Goal: Task Accomplishment & Management: Use online tool/utility

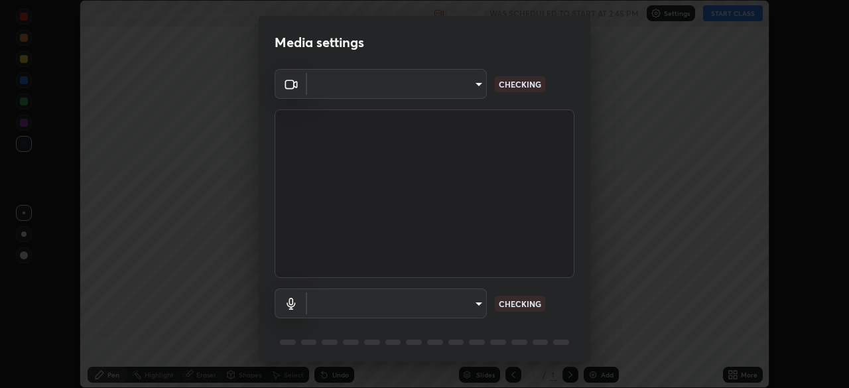
scroll to position [47, 0]
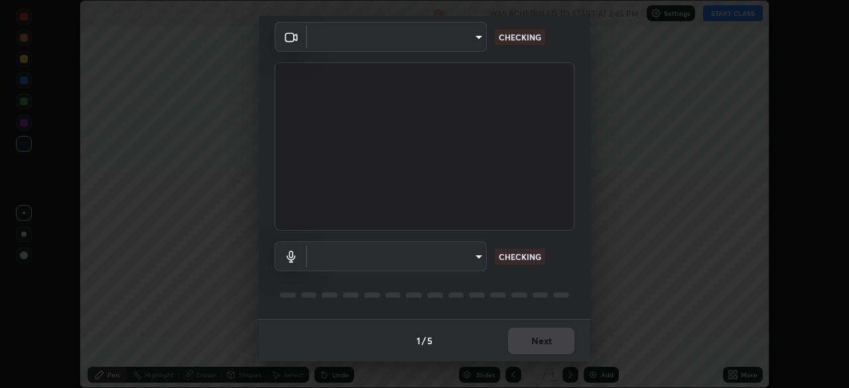
type input "2226f6d28742a26b6e0b51399fa030018956b8f43105e33b3be5017931f45398"
type input "62bcce4cbefccdbc85104c87e6e648d46c4666d442dd78cf9b514089073a0a01"
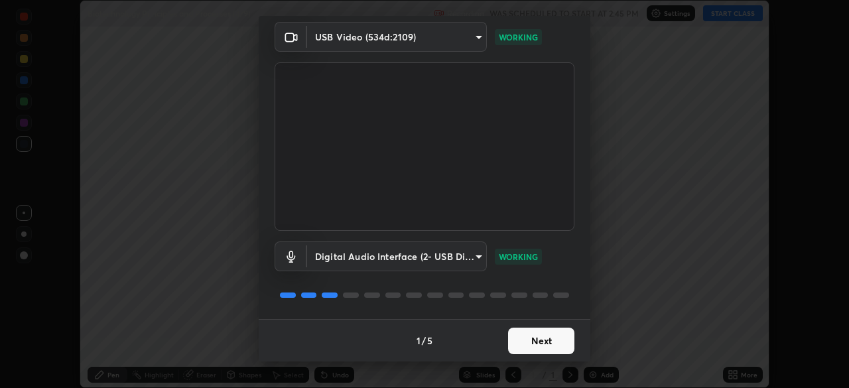
click at [552, 338] on button "Next" at bounding box center [541, 341] width 66 height 27
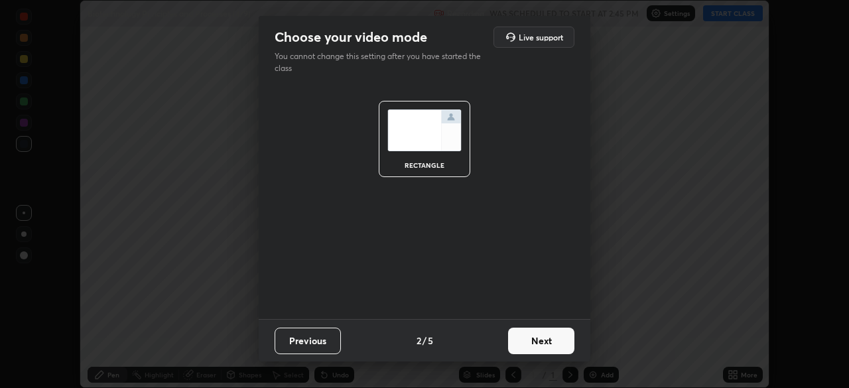
scroll to position [0, 0]
click at [553, 339] on button "Next" at bounding box center [541, 341] width 66 height 27
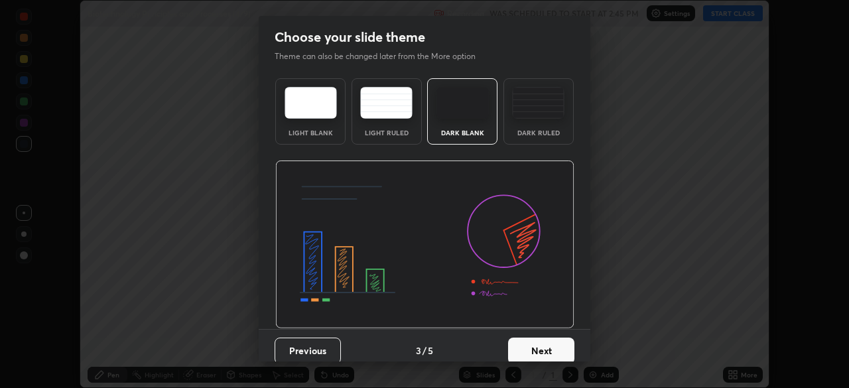
click at [553, 339] on button "Next" at bounding box center [541, 351] width 66 height 27
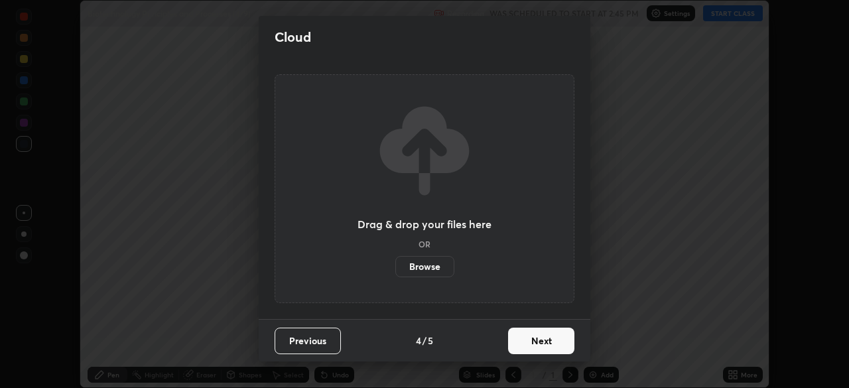
click at [560, 343] on button "Next" at bounding box center [541, 341] width 66 height 27
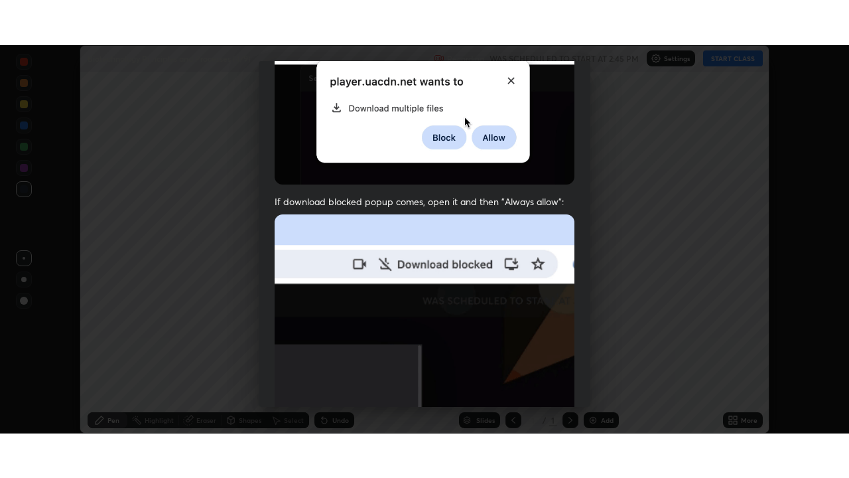
scroll to position [318, 0]
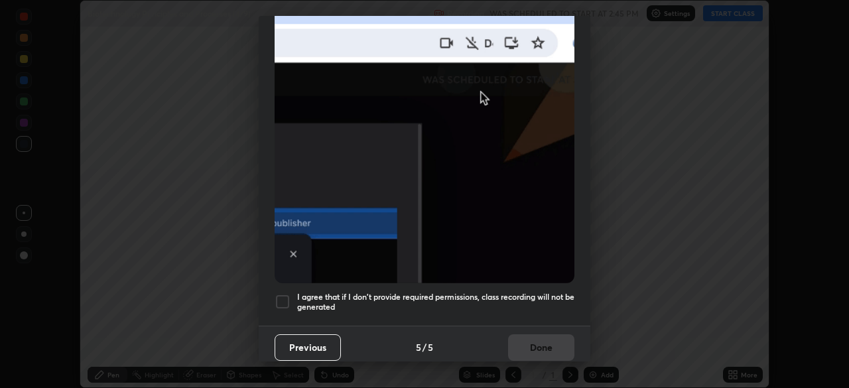
click at [283, 299] on div at bounding box center [283, 302] width 16 height 16
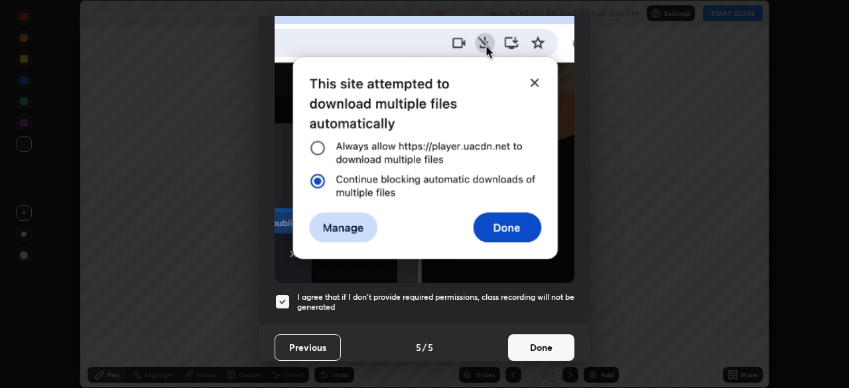
click at [543, 343] on button "Done" at bounding box center [541, 347] width 66 height 27
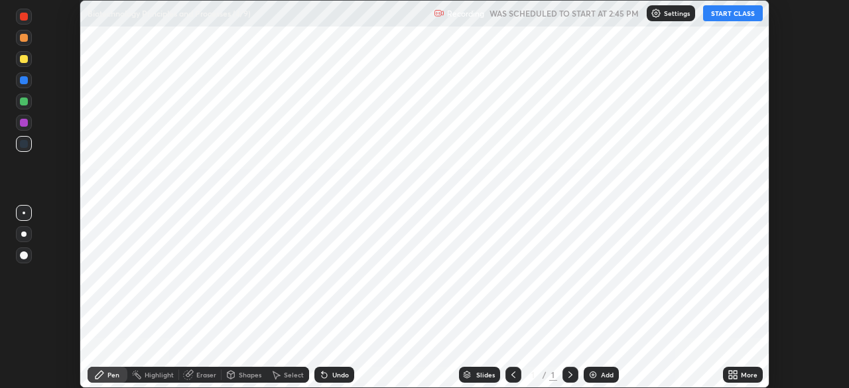
click at [743, 375] on div "More" at bounding box center [749, 375] width 17 height 7
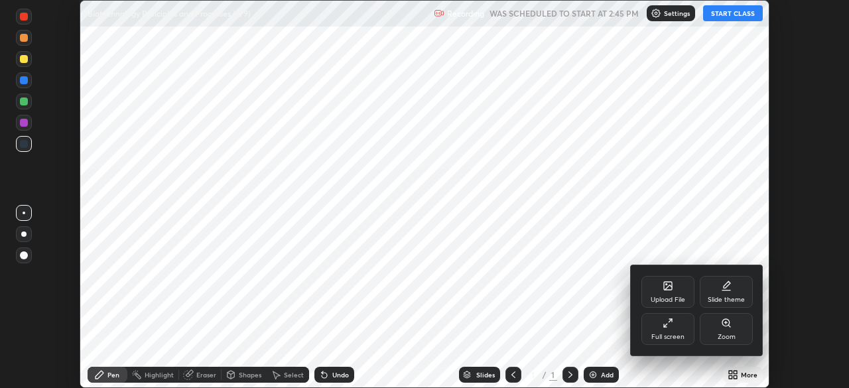
click at [672, 331] on div "Full screen" at bounding box center [668, 329] width 53 height 32
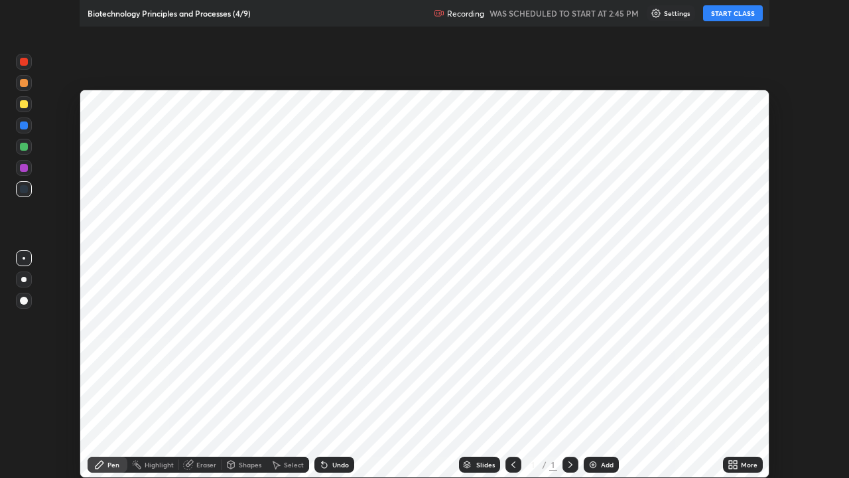
scroll to position [478, 849]
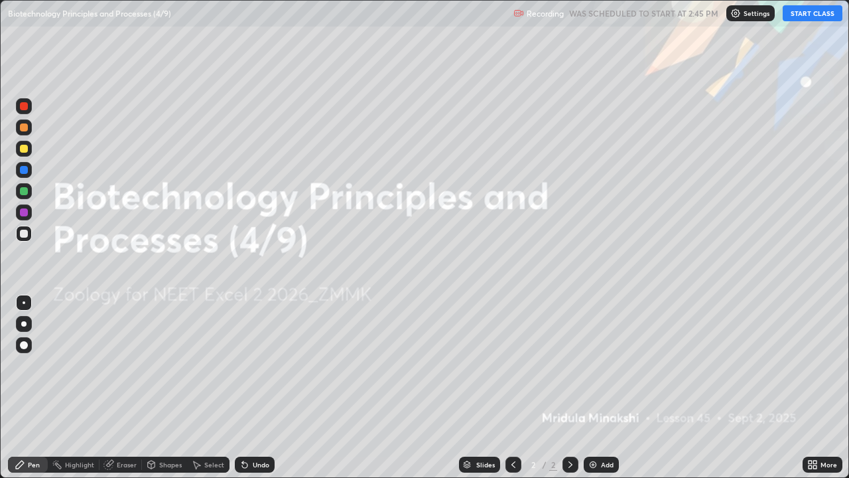
click at [814, 17] on button "START CLASS" at bounding box center [813, 13] width 60 height 16
click at [603, 388] on div "Add" at bounding box center [607, 464] width 13 height 7
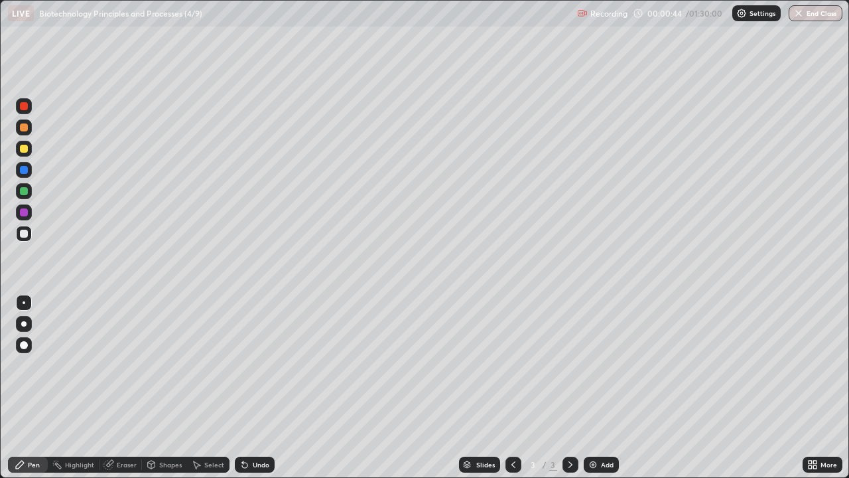
click at [29, 193] on div at bounding box center [24, 191] width 16 height 16
click at [25, 232] on div at bounding box center [24, 234] width 8 height 8
click at [29, 169] on div at bounding box center [24, 170] width 16 height 16
click at [125, 388] on div "Eraser" at bounding box center [127, 464] width 20 height 7
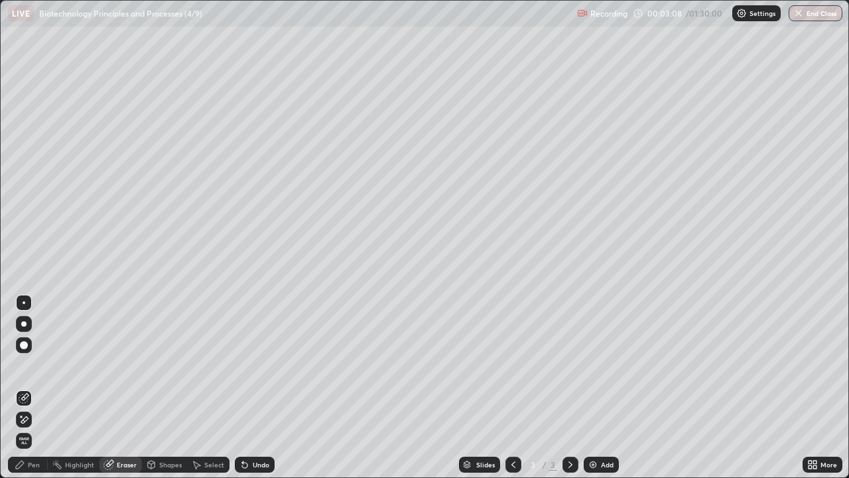
click at [39, 388] on div "Pen" at bounding box center [34, 464] width 12 height 7
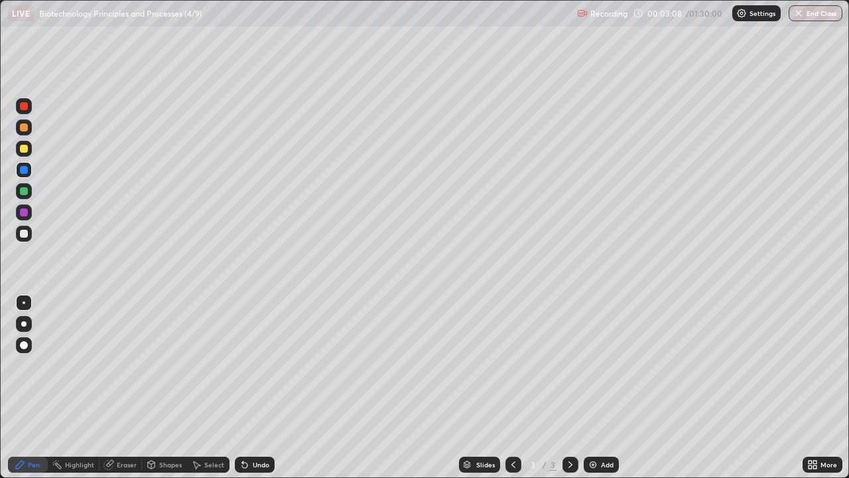
click at [27, 233] on div at bounding box center [24, 234] width 8 height 8
click at [124, 388] on div "Eraser" at bounding box center [127, 464] width 20 height 7
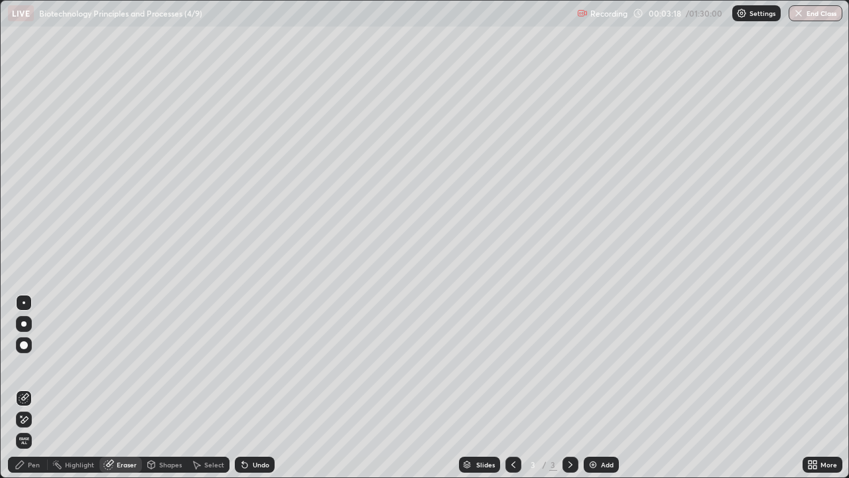
click at [34, 388] on div "Pen" at bounding box center [34, 464] width 12 height 7
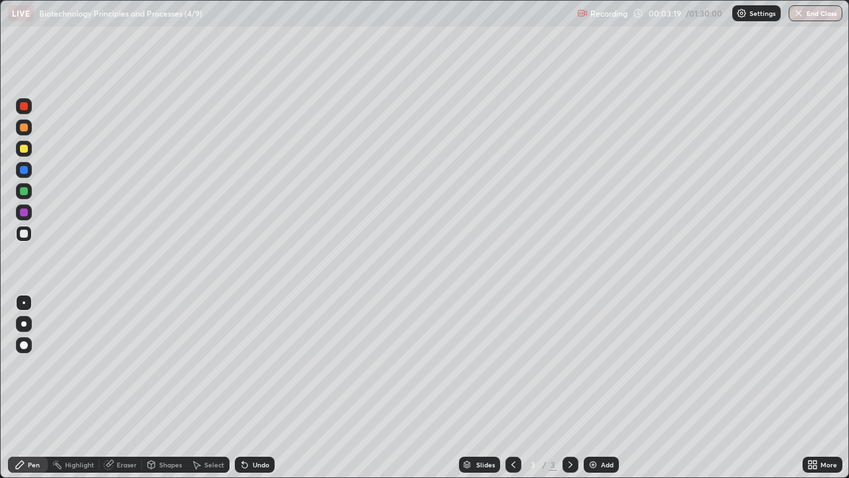
click at [25, 191] on div at bounding box center [24, 191] width 8 height 8
click at [27, 171] on div at bounding box center [24, 170] width 8 height 8
click at [29, 232] on div at bounding box center [24, 234] width 16 height 16
click at [25, 191] on div at bounding box center [24, 191] width 8 height 8
click at [130, 388] on div "Eraser" at bounding box center [127, 464] width 20 height 7
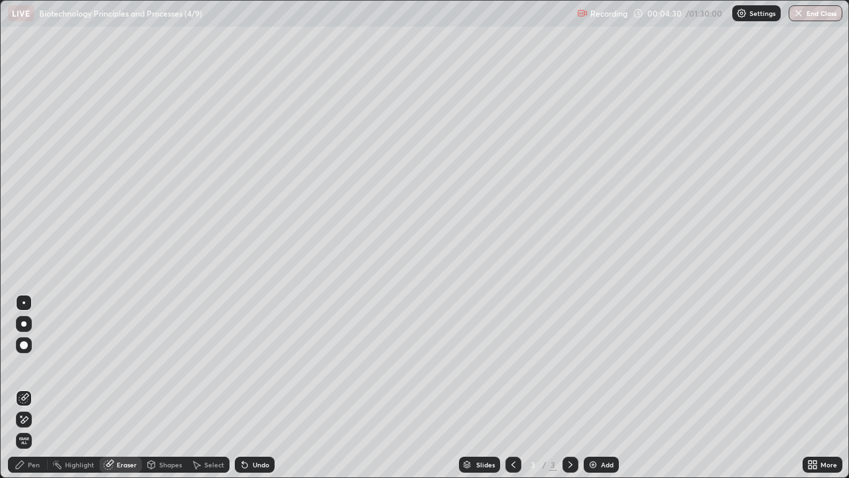
click at [34, 388] on div "Pen" at bounding box center [28, 465] width 40 height 16
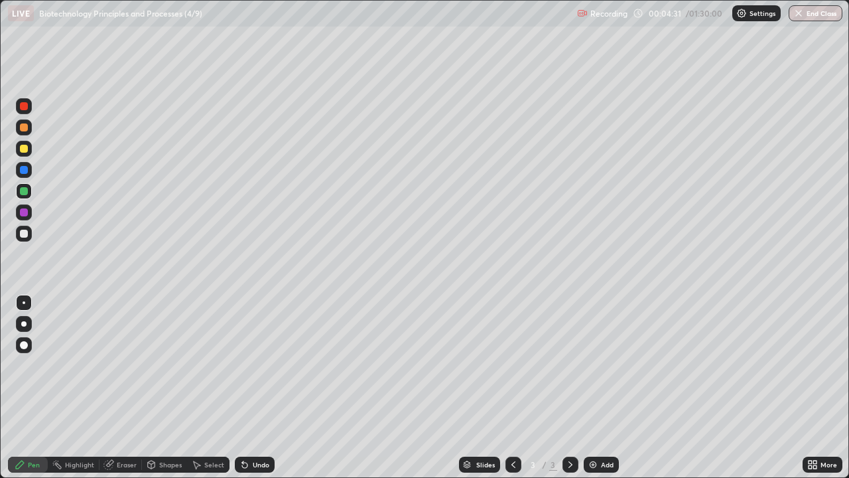
click at [26, 234] on div at bounding box center [24, 234] width 8 height 8
click at [28, 196] on div at bounding box center [24, 191] width 16 height 16
click at [25, 170] on div at bounding box center [24, 170] width 8 height 8
click at [0, 388] on div "Setting up your live class" at bounding box center [424, 239] width 849 height 478
click at [118, 388] on div "Eraser" at bounding box center [121, 465] width 42 height 16
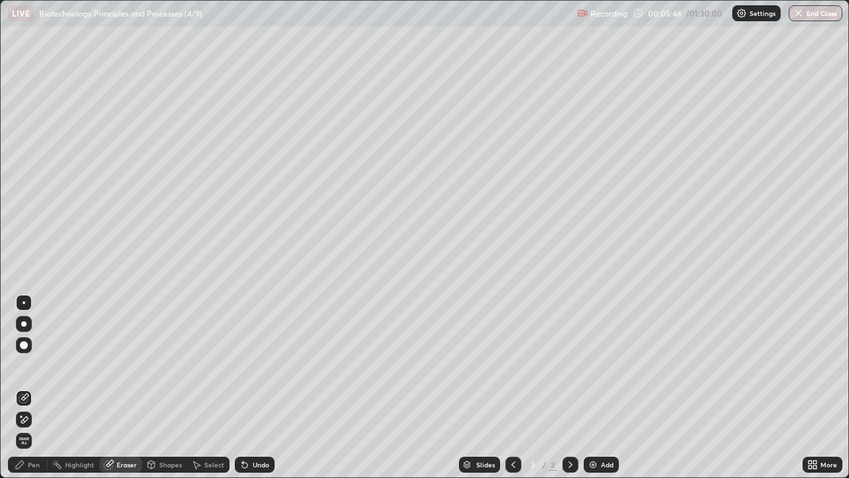
click at [125, 388] on div "Eraser" at bounding box center [121, 465] width 42 height 16
click at [38, 388] on div "Pen" at bounding box center [34, 464] width 12 height 7
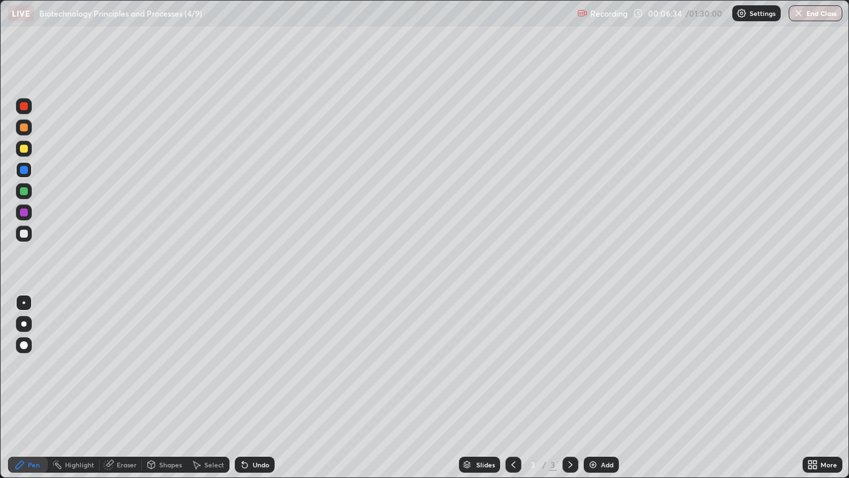
click at [25, 234] on div at bounding box center [24, 234] width 8 height 8
click at [25, 190] on div at bounding box center [24, 191] width 8 height 8
click at [25, 189] on div at bounding box center [24, 191] width 8 height 8
click at [27, 194] on div at bounding box center [24, 191] width 16 height 16
click at [26, 171] on div at bounding box center [24, 170] width 8 height 8
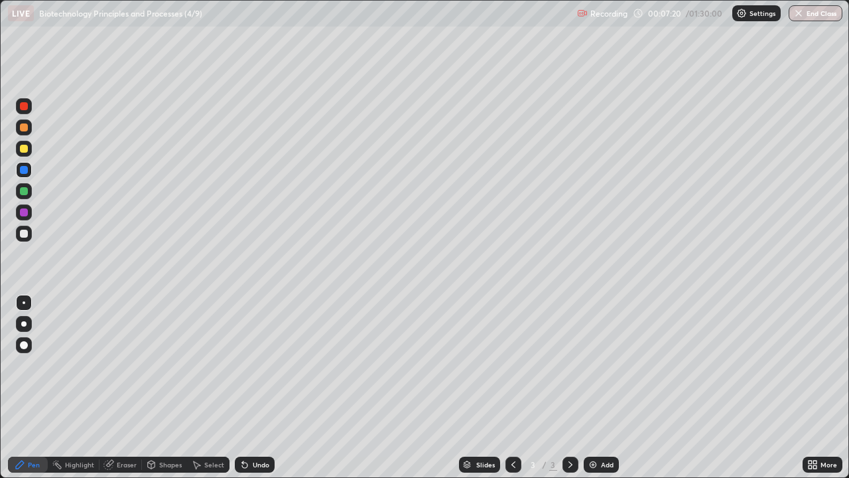
click at [27, 191] on div at bounding box center [24, 191] width 8 height 8
click at [122, 388] on div "Eraser" at bounding box center [127, 464] width 20 height 7
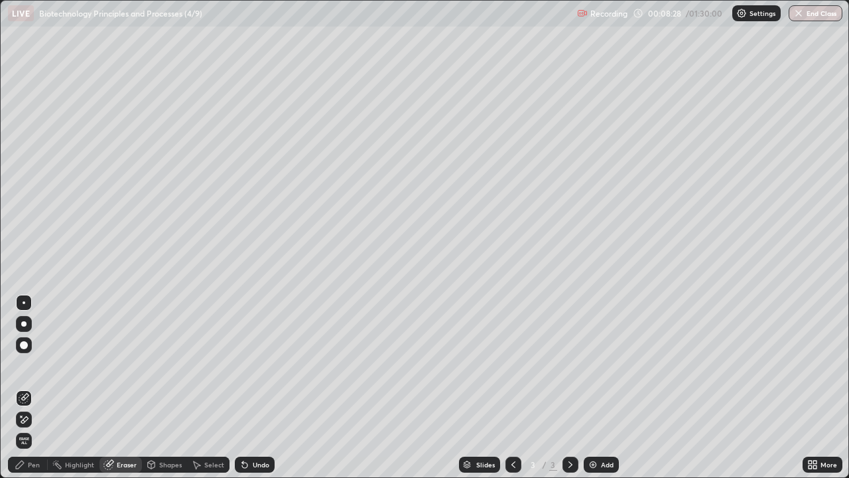
click at [34, 388] on div "Pen" at bounding box center [34, 464] width 12 height 7
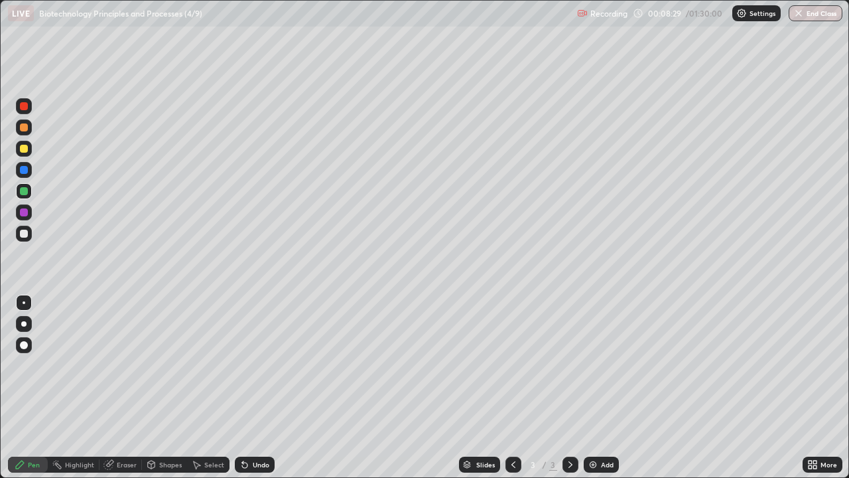
click at [27, 236] on div at bounding box center [24, 234] width 8 height 8
click at [27, 109] on div at bounding box center [24, 106] width 8 height 8
click at [25, 191] on div at bounding box center [24, 191] width 8 height 8
click at [27, 109] on div at bounding box center [24, 106] width 8 height 8
click at [27, 235] on div at bounding box center [24, 234] width 8 height 8
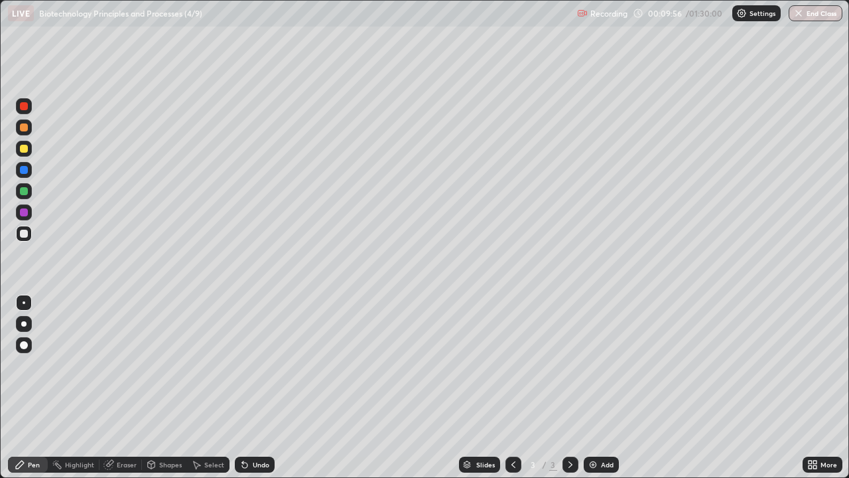
click at [27, 190] on div at bounding box center [24, 191] width 8 height 8
click at [25, 149] on div at bounding box center [24, 149] width 8 height 8
click at [29, 190] on div at bounding box center [24, 191] width 16 height 16
click at [25, 170] on div at bounding box center [24, 170] width 8 height 8
click at [26, 233] on div at bounding box center [24, 234] width 8 height 8
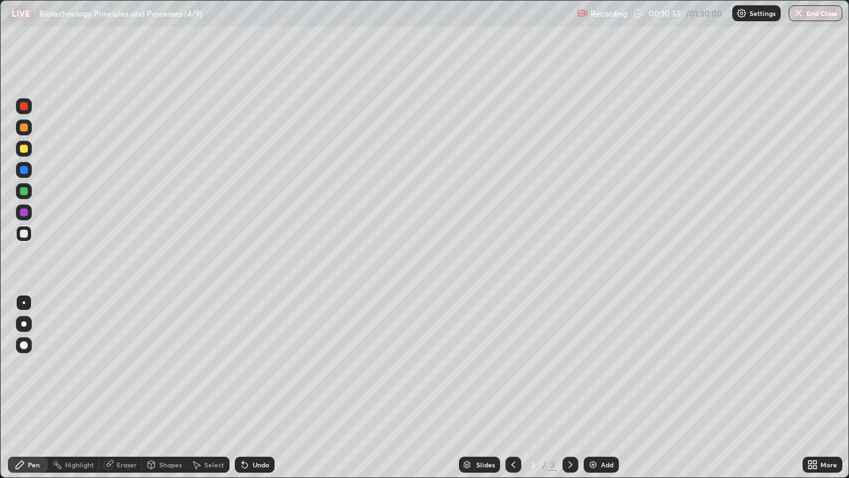
click at [29, 107] on div at bounding box center [24, 106] width 16 height 16
click at [29, 234] on div at bounding box center [24, 234] width 16 height 16
click at [124, 388] on div "Eraser" at bounding box center [127, 464] width 20 height 7
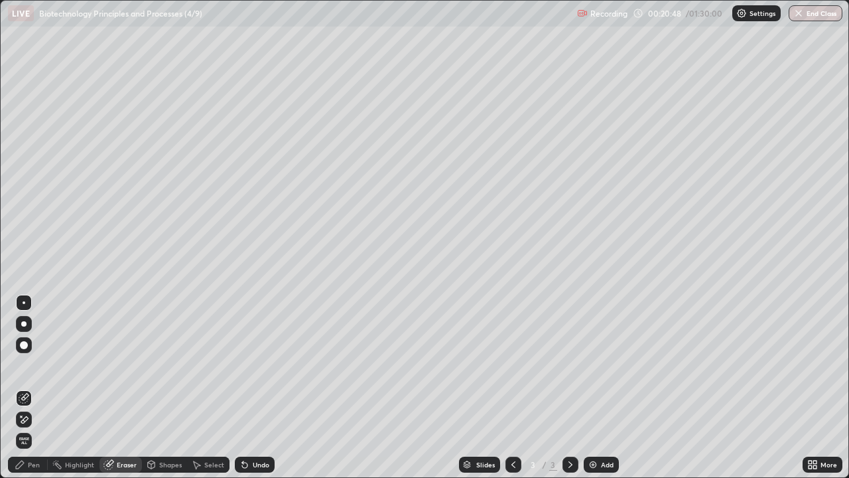
click at [606, 388] on div "Add" at bounding box center [601, 465] width 35 height 16
click at [34, 388] on div "Pen" at bounding box center [34, 464] width 12 height 7
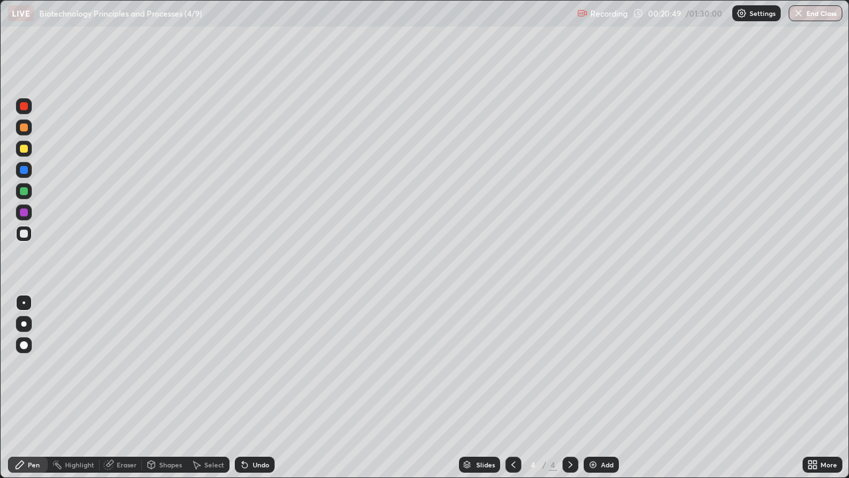
click at [25, 191] on div at bounding box center [24, 191] width 8 height 8
click at [25, 236] on div at bounding box center [24, 234] width 8 height 8
click at [23, 189] on div at bounding box center [24, 191] width 8 height 8
click at [123, 388] on div "Eraser" at bounding box center [127, 464] width 20 height 7
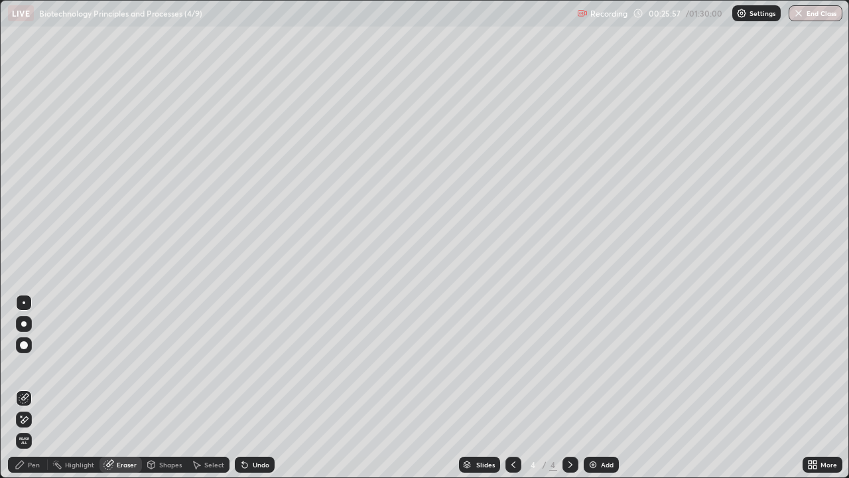
click at [37, 388] on div "Pen" at bounding box center [28, 465] width 40 height 16
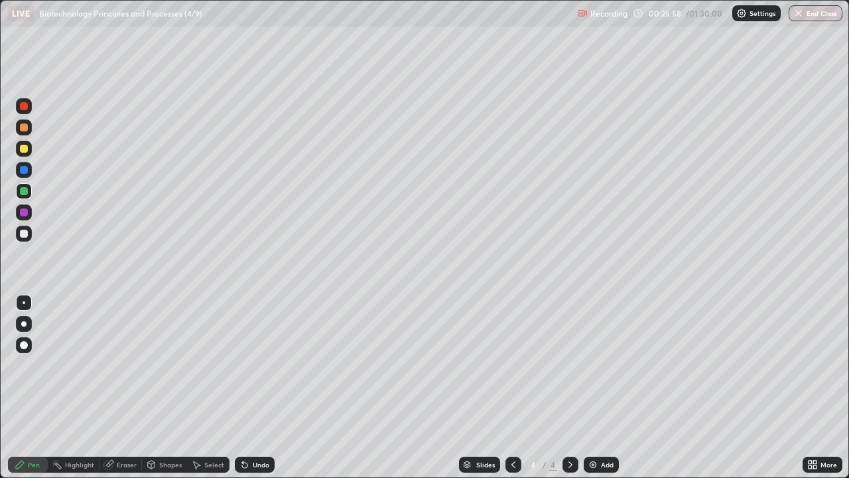
click at [26, 232] on div at bounding box center [24, 234] width 8 height 8
click at [26, 212] on div at bounding box center [24, 212] width 8 height 8
click at [123, 388] on div "Eraser" at bounding box center [127, 464] width 20 height 7
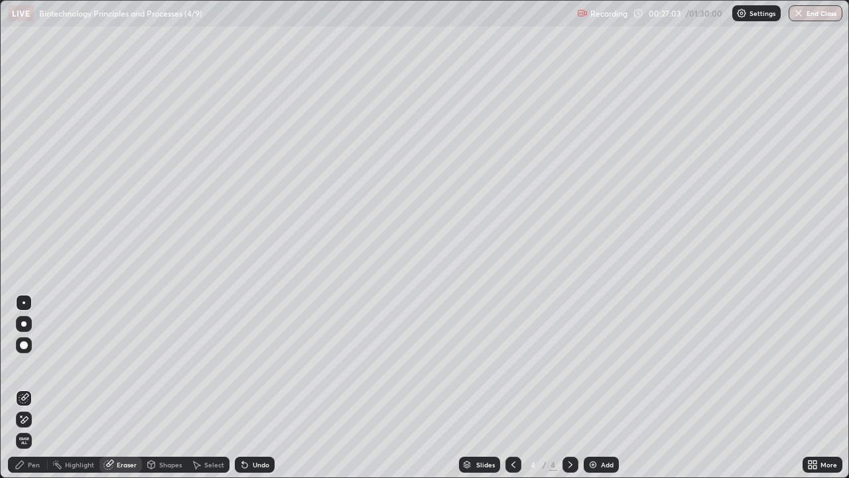
click at [27, 388] on div "Pen" at bounding box center [28, 465] width 40 height 16
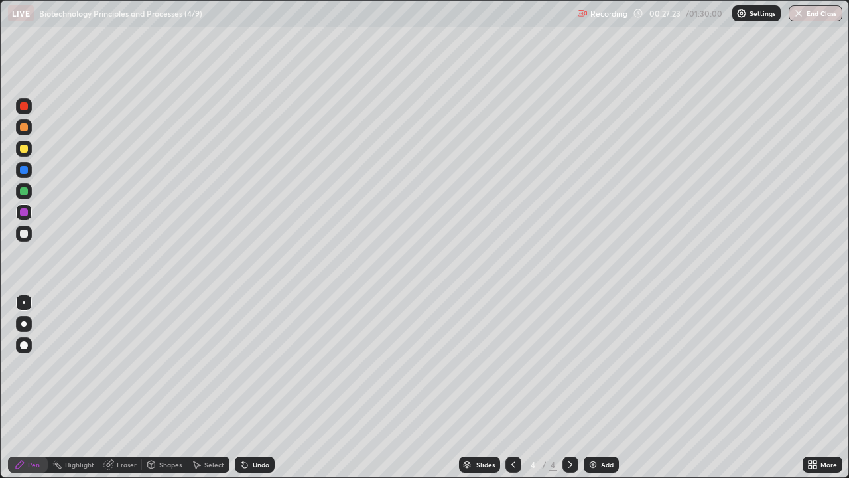
click at [27, 234] on div at bounding box center [24, 234] width 8 height 8
click at [26, 194] on div at bounding box center [24, 191] width 8 height 8
click at [25, 234] on div at bounding box center [24, 234] width 8 height 8
click at [27, 106] on div at bounding box center [24, 106] width 8 height 8
click at [133, 388] on div "Eraser" at bounding box center [127, 464] width 20 height 7
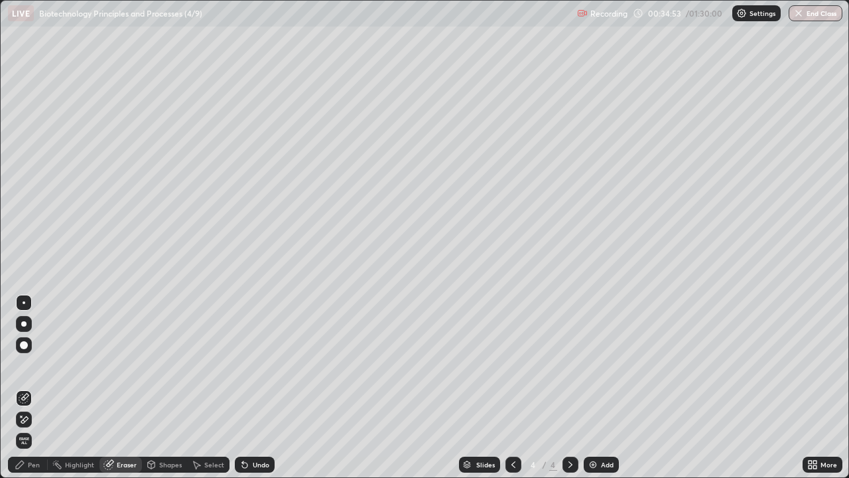
click at [33, 388] on div "Pen" at bounding box center [34, 464] width 12 height 7
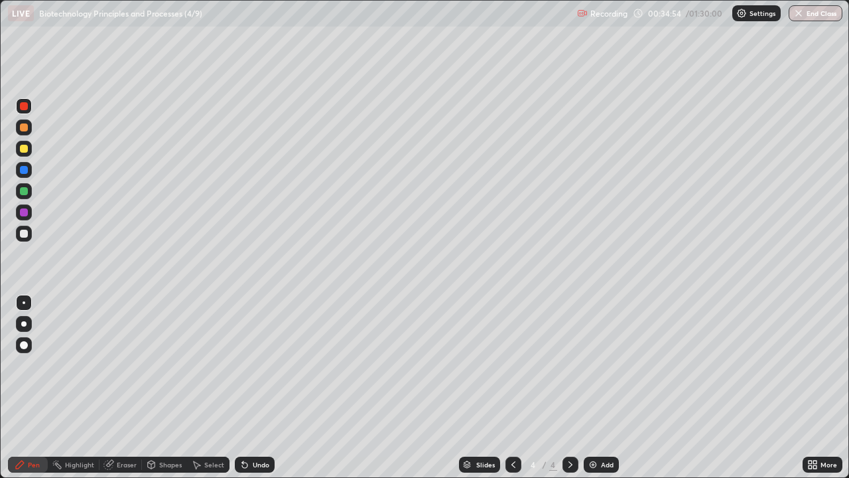
click at [27, 152] on div at bounding box center [24, 149] width 8 height 8
click at [25, 109] on div at bounding box center [24, 106] width 8 height 8
click at [606, 388] on div "Add" at bounding box center [601, 465] width 35 height 16
click at [25, 191] on div at bounding box center [24, 191] width 8 height 8
click at [23, 234] on div at bounding box center [24, 234] width 8 height 8
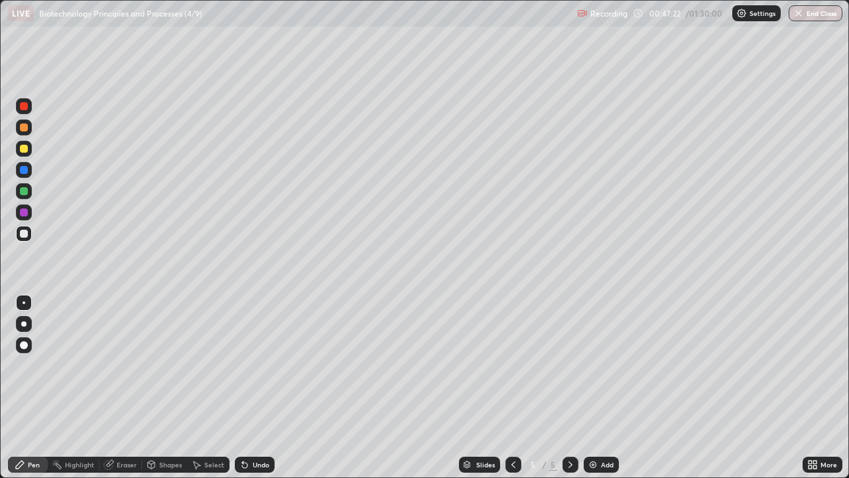
click at [117, 388] on div "Eraser" at bounding box center [121, 465] width 42 height 16
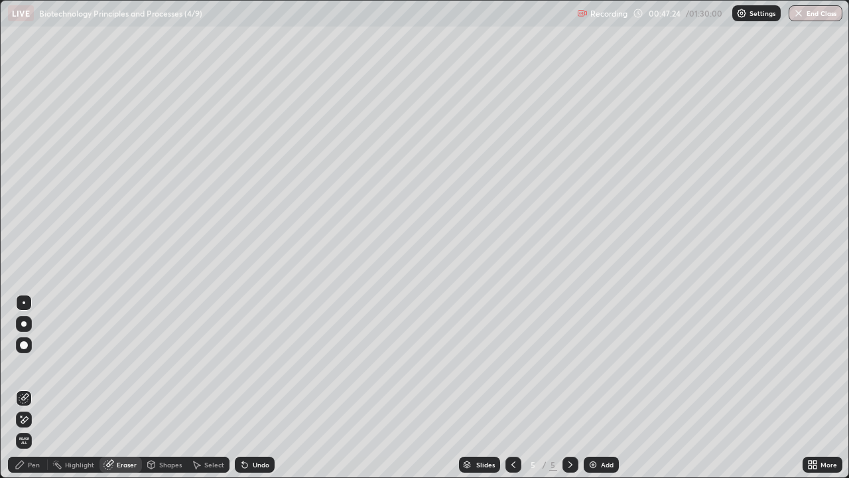
click at [34, 388] on div "Pen" at bounding box center [34, 464] width 12 height 7
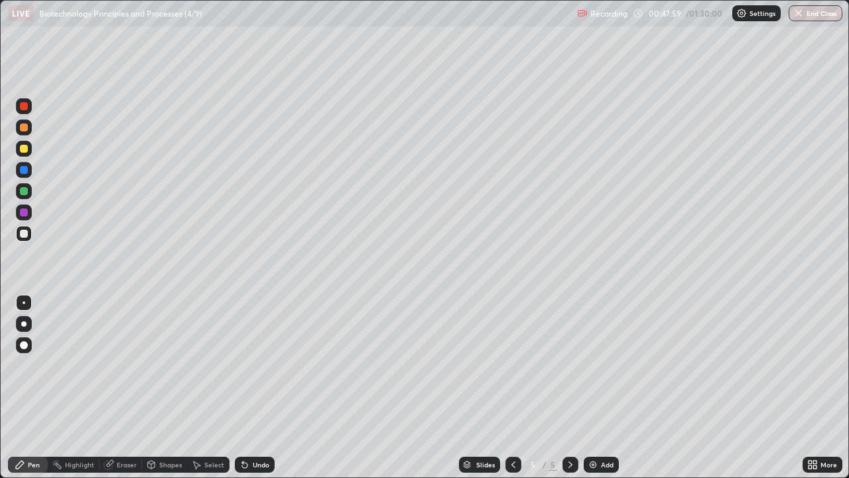
click at [24, 193] on div at bounding box center [24, 191] width 8 height 8
click at [25, 189] on div at bounding box center [24, 191] width 8 height 8
click at [25, 149] on div at bounding box center [24, 149] width 8 height 8
click at [112, 388] on div "Eraser" at bounding box center [121, 465] width 42 height 16
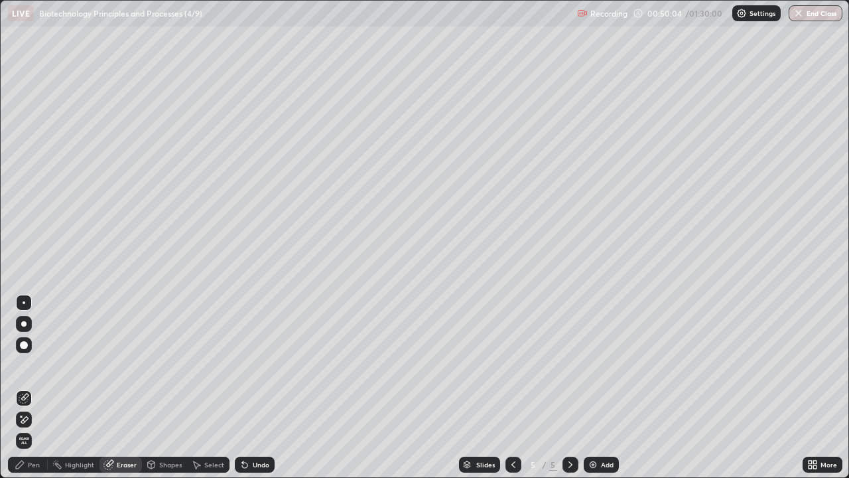
click at [133, 388] on div "Eraser" at bounding box center [127, 464] width 20 height 7
click at [41, 388] on div "Pen" at bounding box center [28, 465] width 40 height 16
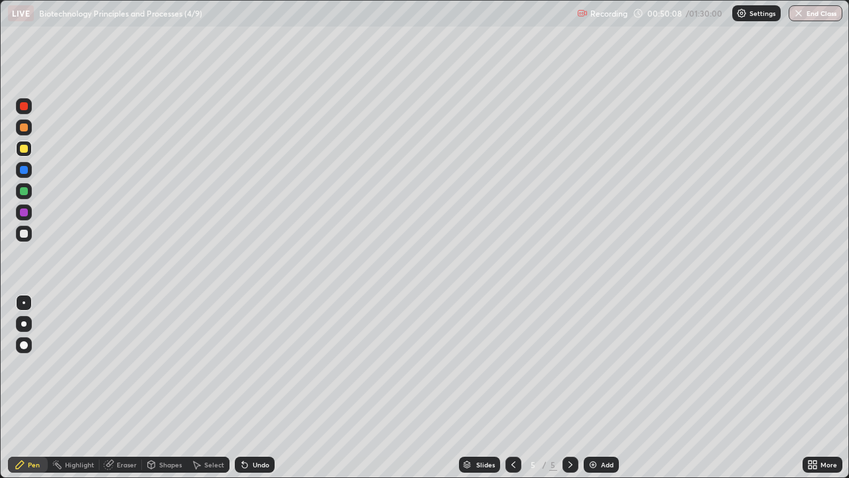
click at [26, 145] on div at bounding box center [24, 149] width 8 height 8
click at [25, 107] on div at bounding box center [24, 106] width 8 height 8
click at [30, 148] on div at bounding box center [24, 149] width 16 height 16
click at [605, 388] on div "Add" at bounding box center [607, 464] width 13 height 7
click at [25, 191] on div at bounding box center [24, 191] width 8 height 8
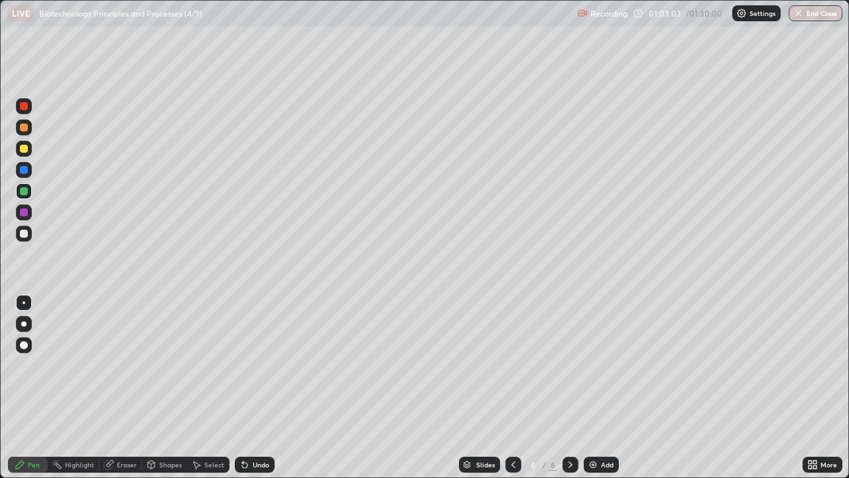
click at [27, 234] on div at bounding box center [24, 234] width 8 height 8
click at [25, 193] on div at bounding box center [24, 191] width 8 height 8
click at [31, 232] on div at bounding box center [24, 234] width 16 height 16
click at [27, 194] on div at bounding box center [24, 191] width 8 height 8
click at [29, 236] on div at bounding box center [24, 234] width 16 height 16
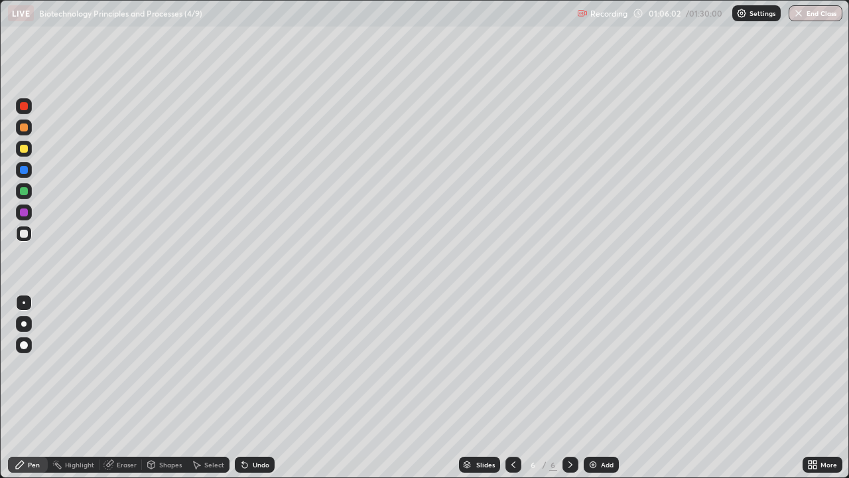
click at [25, 194] on div at bounding box center [24, 191] width 8 height 8
click at [31, 109] on div at bounding box center [24, 106] width 16 height 16
click at [29, 234] on div at bounding box center [24, 234] width 16 height 16
click at [31, 110] on div at bounding box center [24, 106] width 16 height 16
click at [608, 388] on div "Add" at bounding box center [601, 465] width 35 height 16
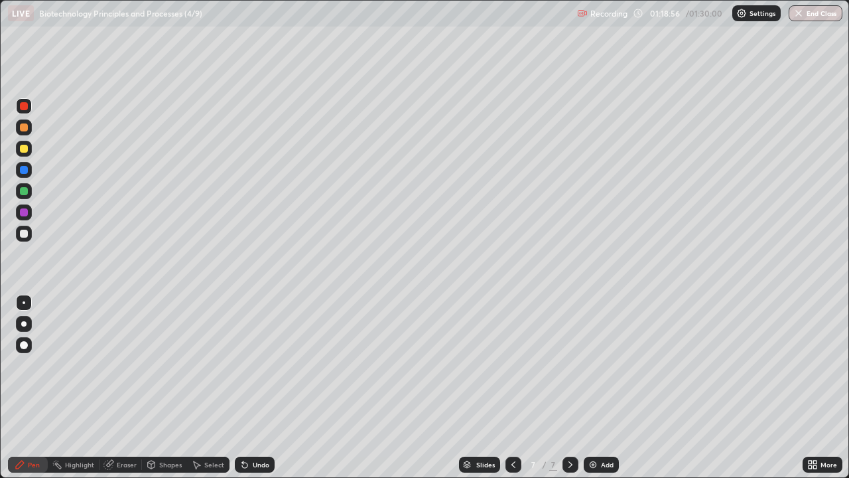
click at [25, 192] on div at bounding box center [24, 191] width 8 height 8
click at [26, 109] on div at bounding box center [24, 106] width 8 height 8
click at [25, 191] on div at bounding box center [24, 191] width 8 height 8
click at [27, 107] on div at bounding box center [24, 106] width 8 height 8
click at [25, 191] on div at bounding box center [24, 191] width 8 height 8
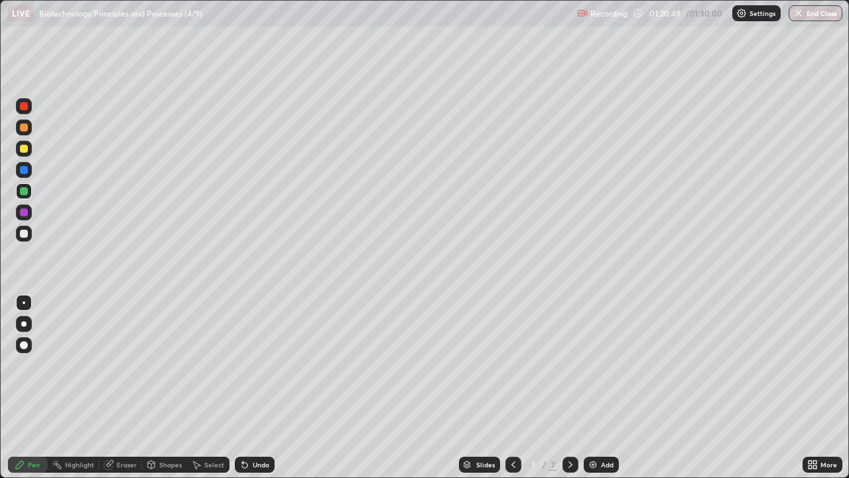
click at [131, 388] on div "Eraser" at bounding box center [127, 464] width 20 height 7
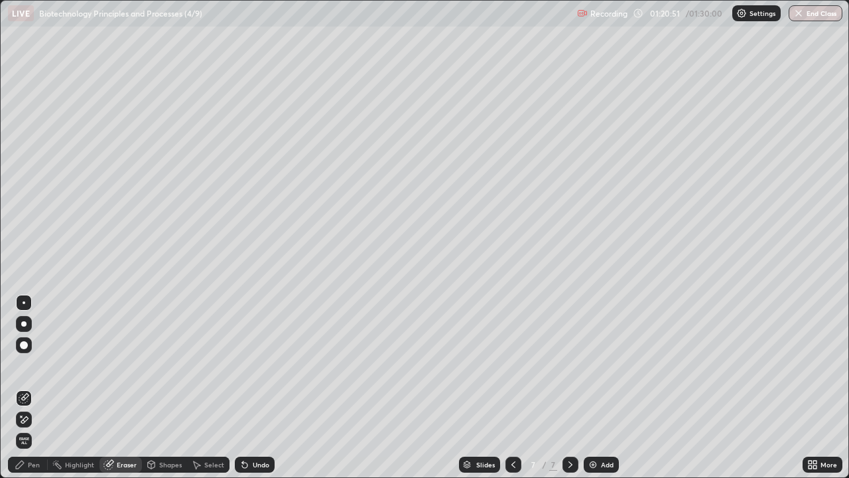
click at [36, 388] on div "Pen" at bounding box center [34, 464] width 12 height 7
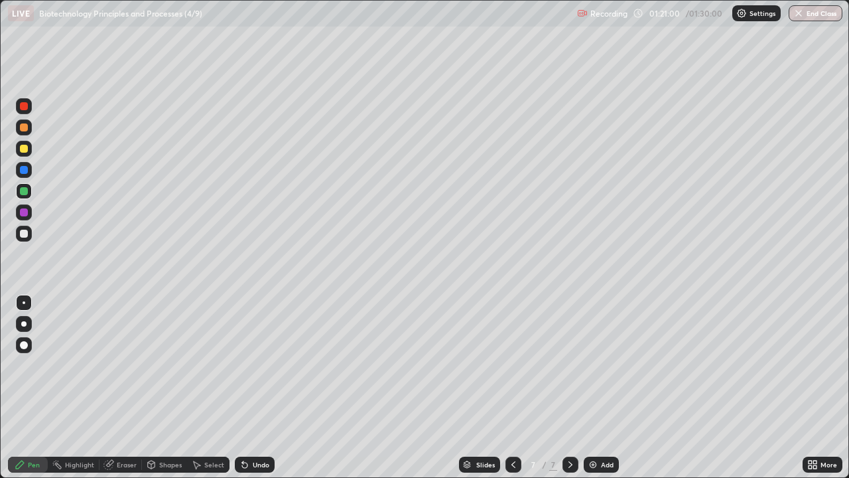
click at [25, 236] on div at bounding box center [24, 234] width 8 height 8
click at [131, 388] on div "Eraser" at bounding box center [121, 465] width 42 height 16
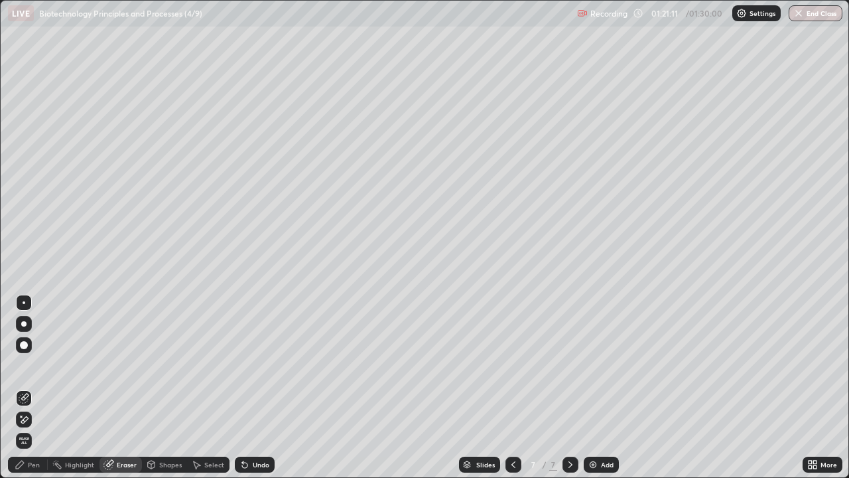
click at [37, 388] on div "Pen" at bounding box center [34, 464] width 12 height 7
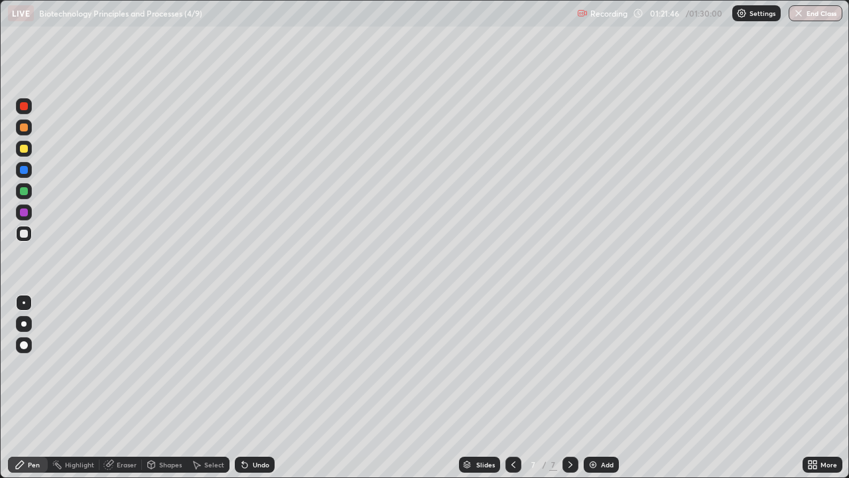
click at [29, 191] on div at bounding box center [24, 191] width 16 height 16
click at [25, 172] on div at bounding box center [24, 170] width 8 height 8
click at [127, 388] on div "Eraser" at bounding box center [127, 464] width 20 height 7
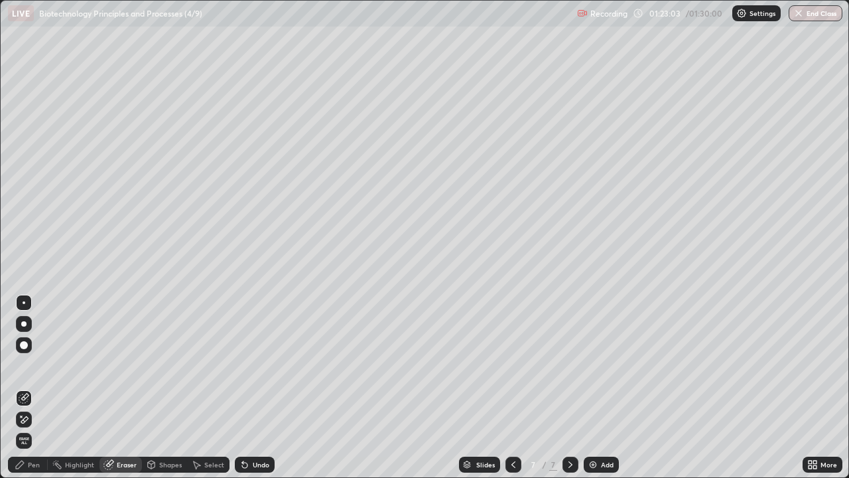
click at [53, 388] on circle at bounding box center [52, 463] width 1 height 1
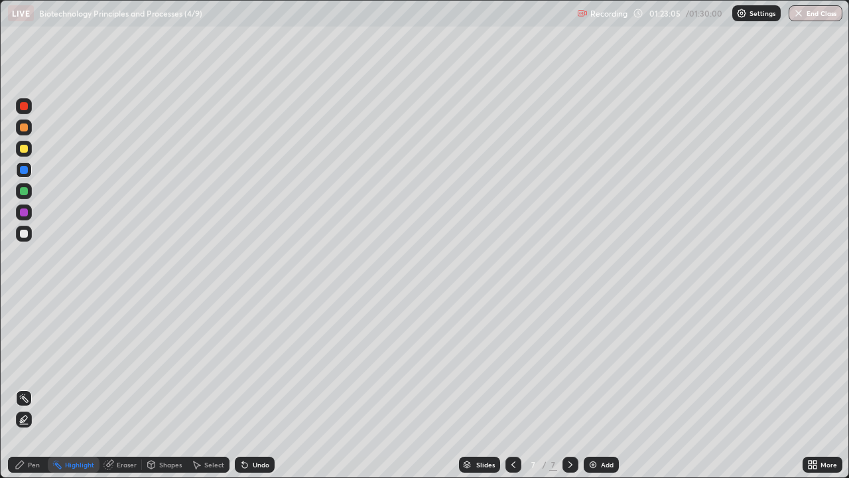
click at [22, 388] on icon at bounding box center [20, 464] width 11 height 11
click at [25, 234] on div at bounding box center [24, 234] width 8 height 8
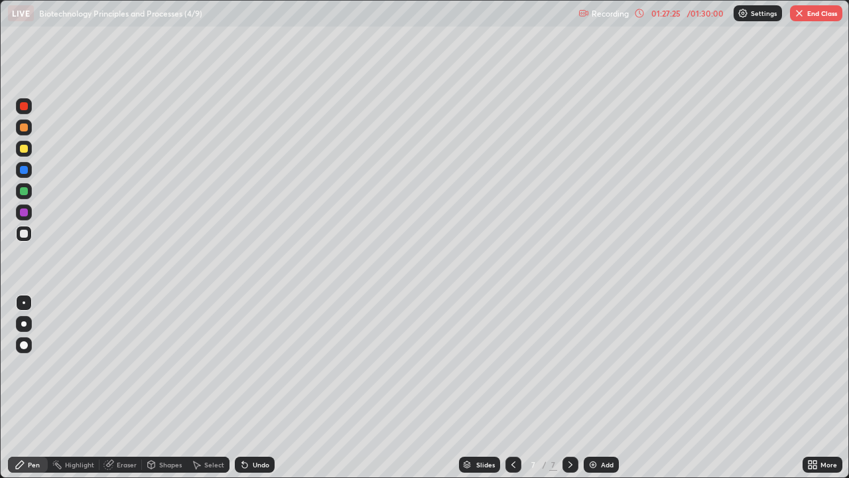
click at [607, 388] on div "Add" at bounding box center [607, 464] width 13 height 7
click at [29, 192] on div at bounding box center [24, 191] width 16 height 16
click at [821, 11] on button "End Class" at bounding box center [816, 13] width 52 height 16
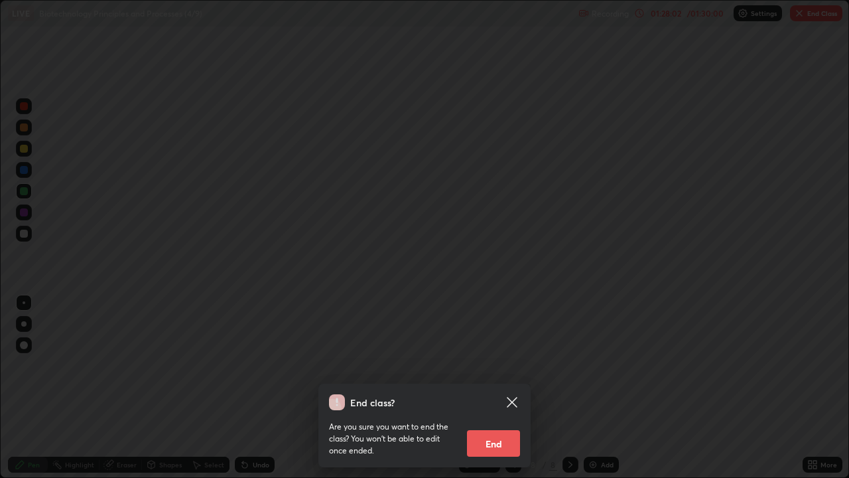
click at [513, 388] on button "End" at bounding box center [493, 443] width 53 height 27
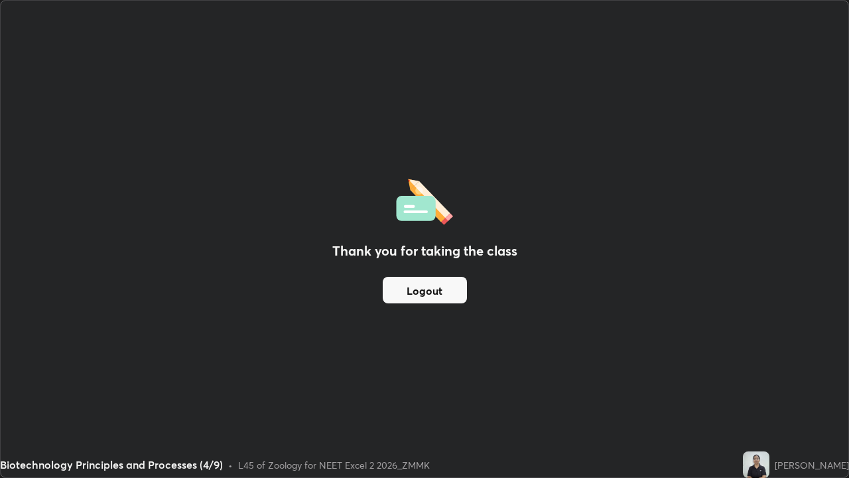
click at [763, 388] on img at bounding box center [756, 464] width 27 height 27
click at [446, 293] on button "Logout" at bounding box center [425, 290] width 84 height 27
